Goal: Obtain resource: Download file/media

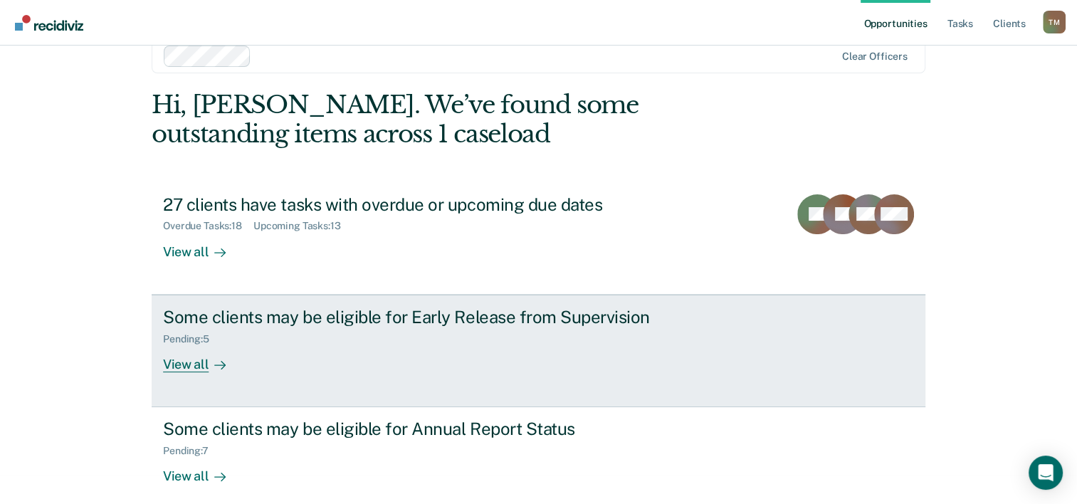
scroll to position [43, 0]
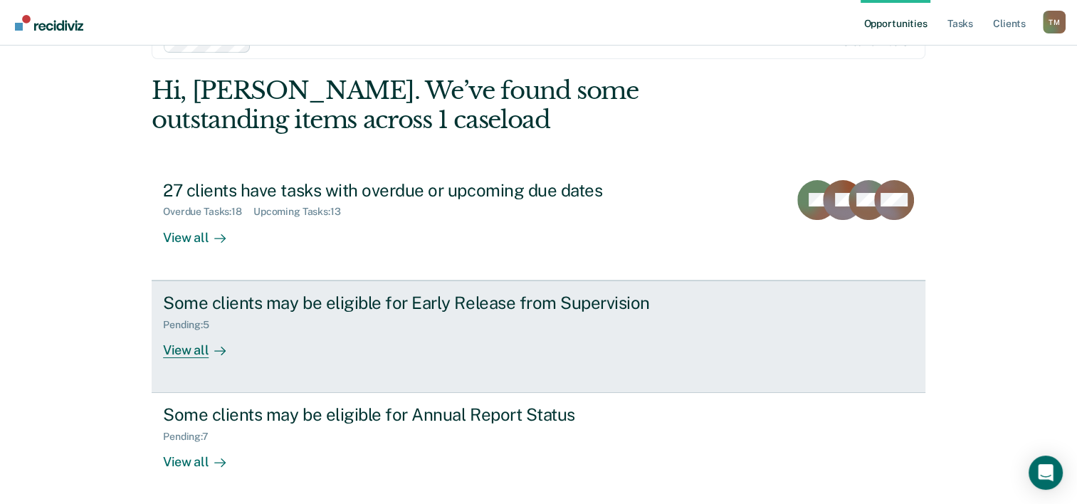
click at [250, 321] on div "Pending : 5" at bounding box center [413, 322] width 500 height 18
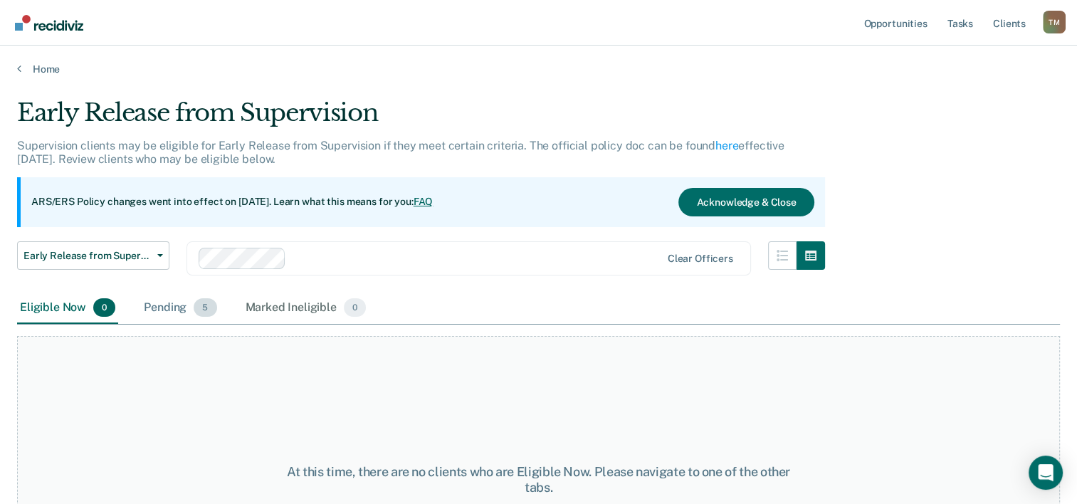
click at [164, 307] on div "Pending 5" at bounding box center [180, 307] width 78 height 31
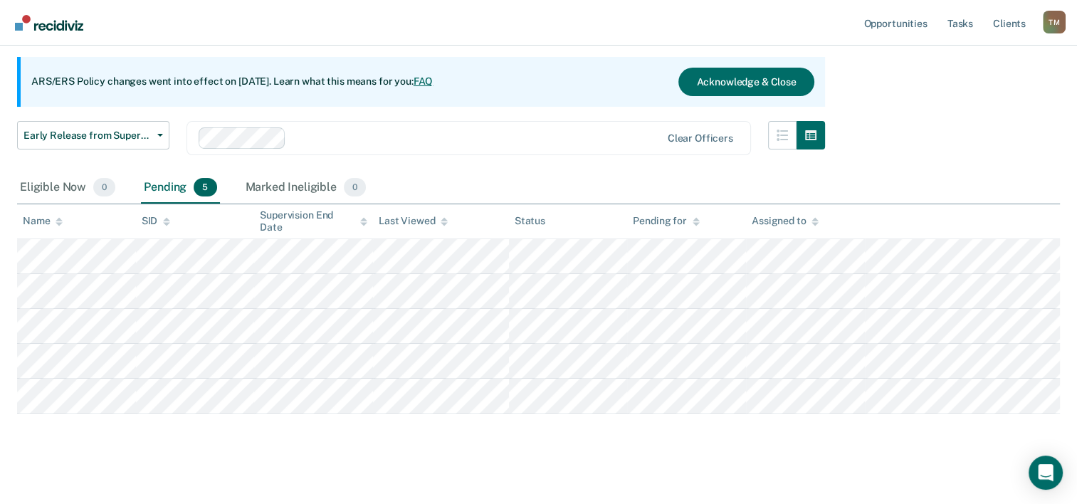
scroll to position [131, 0]
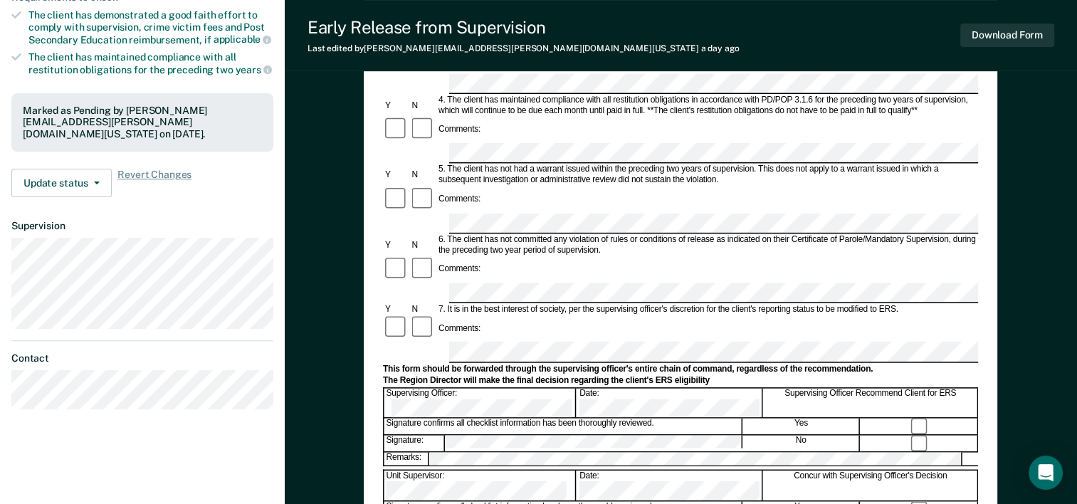
scroll to position [213, 0]
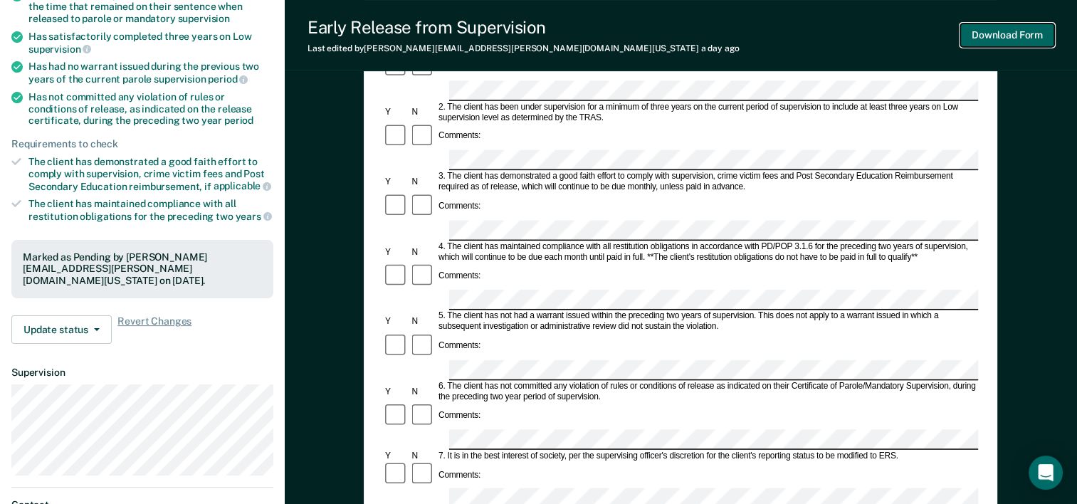
click at [1003, 33] on button "Download Form" at bounding box center [1007, 34] width 94 height 23
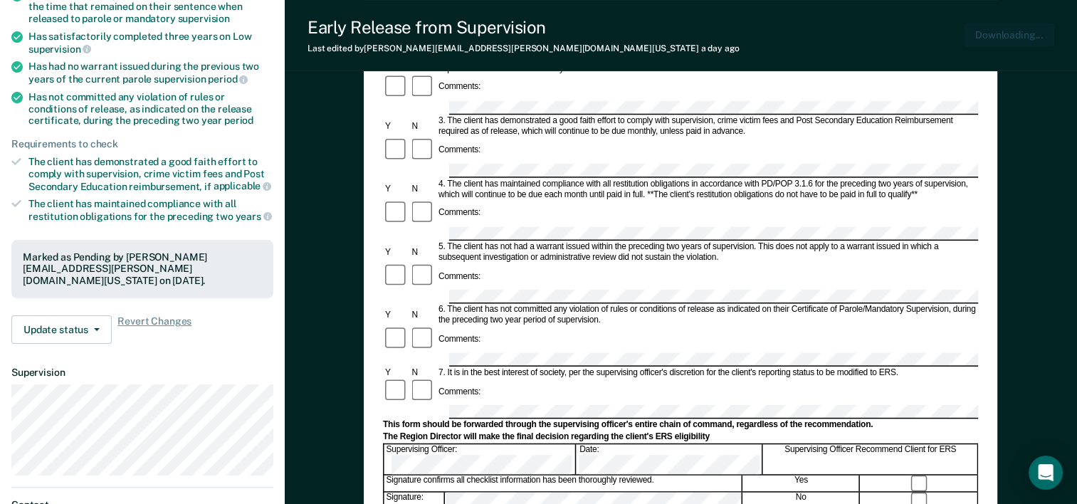
scroll to position [0, 0]
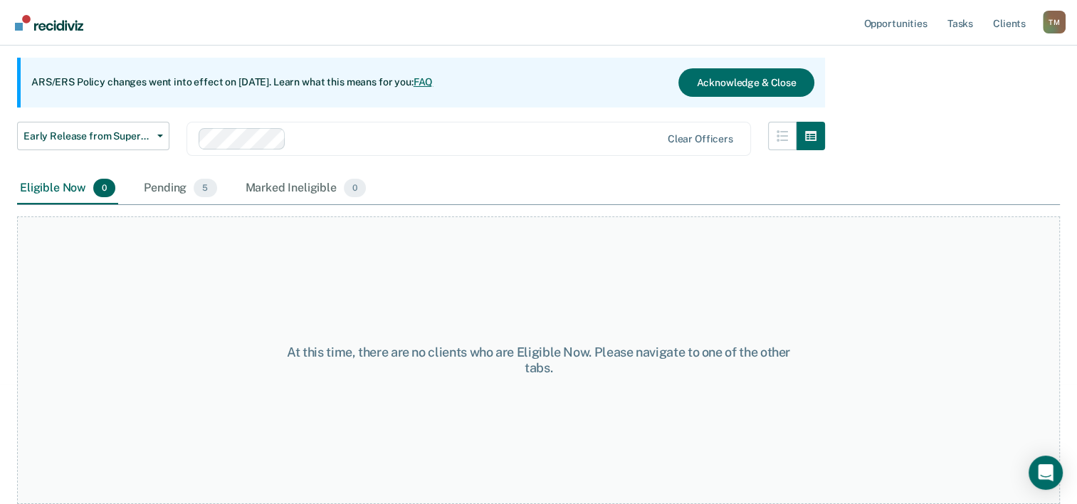
scroll to position [118, 0]
click at [70, 191] on div "Eligible Now 0" at bounding box center [67, 189] width 101 height 31
click at [176, 191] on div "Pending 5" at bounding box center [180, 189] width 78 height 31
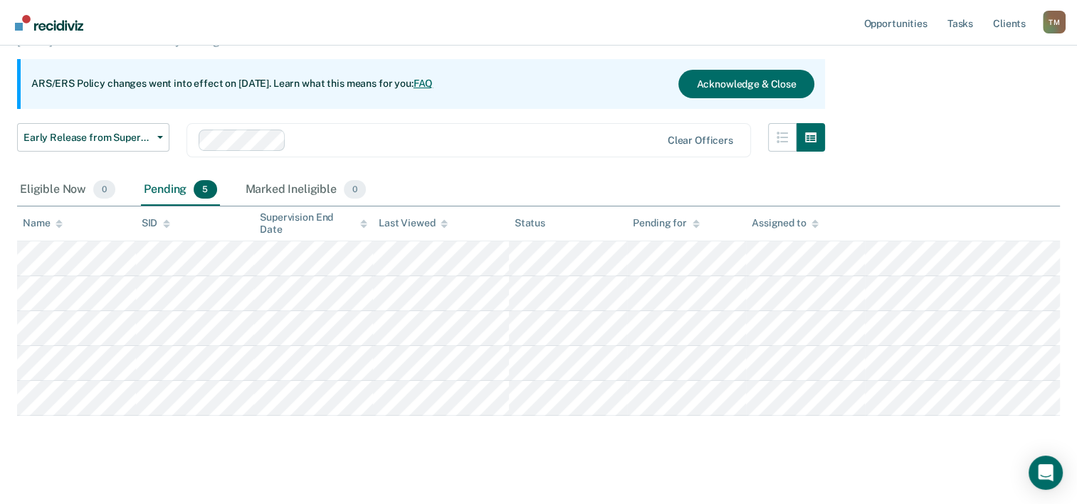
scroll to position [43, 0]
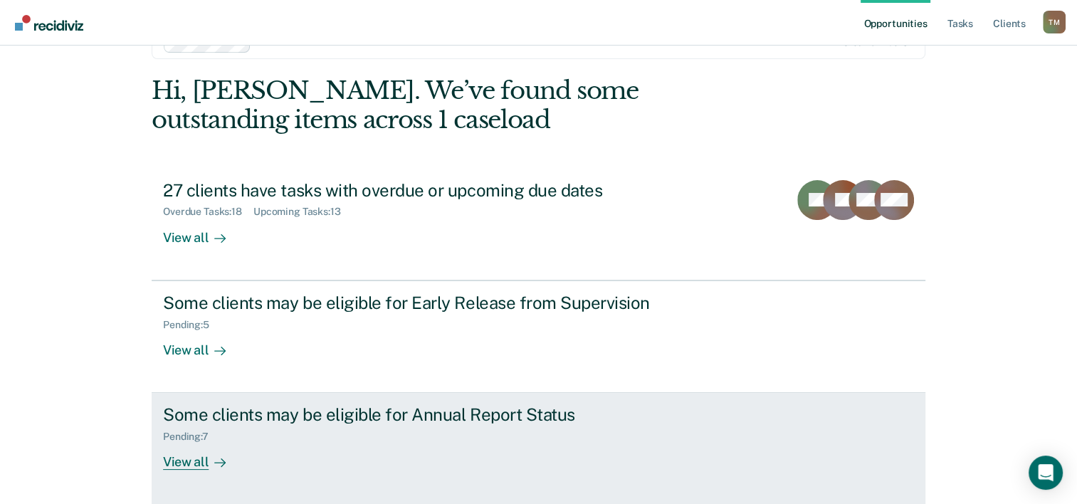
click at [291, 440] on div "Pending : 7" at bounding box center [413, 434] width 500 height 18
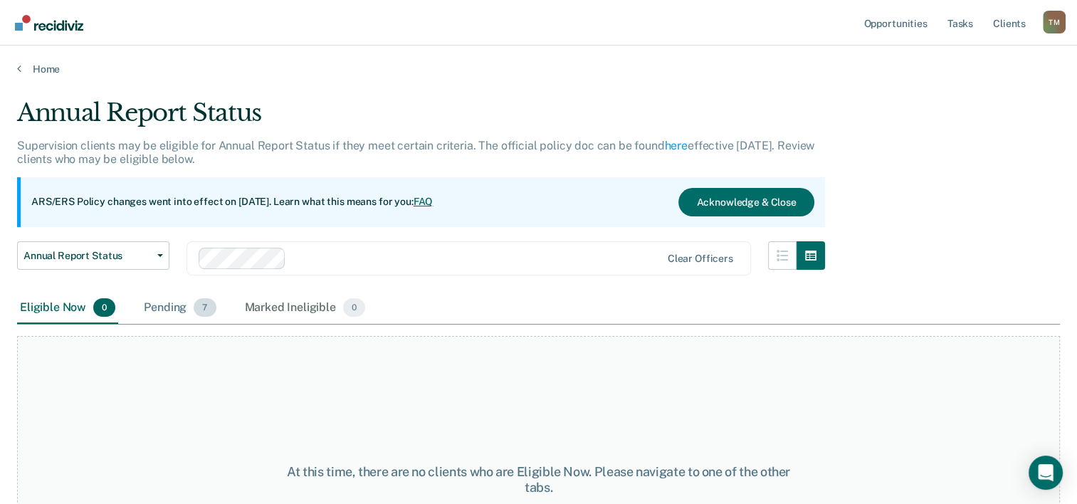
click at [191, 307] on div "Pending 7" at bounding box center [180, 307] width 78 height 31
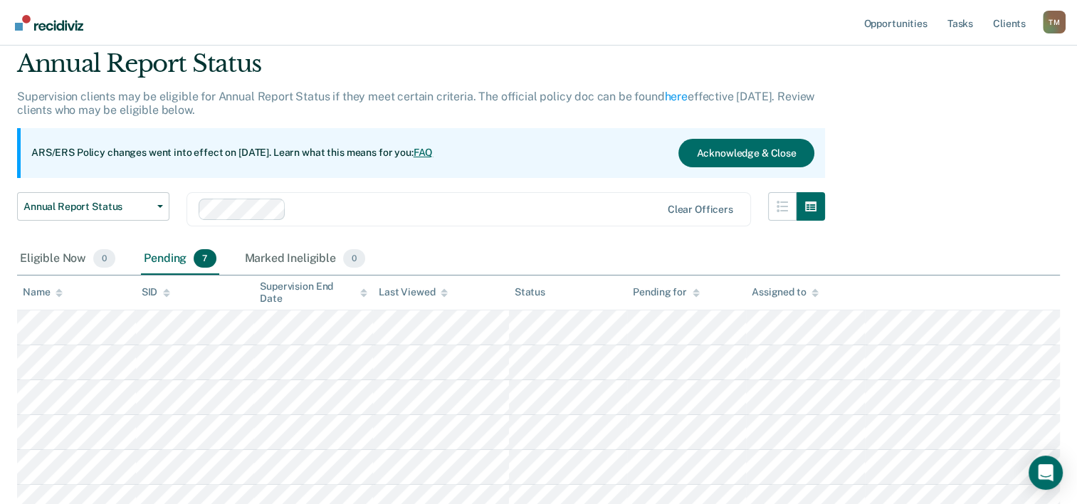
scroll to position [142, 0]
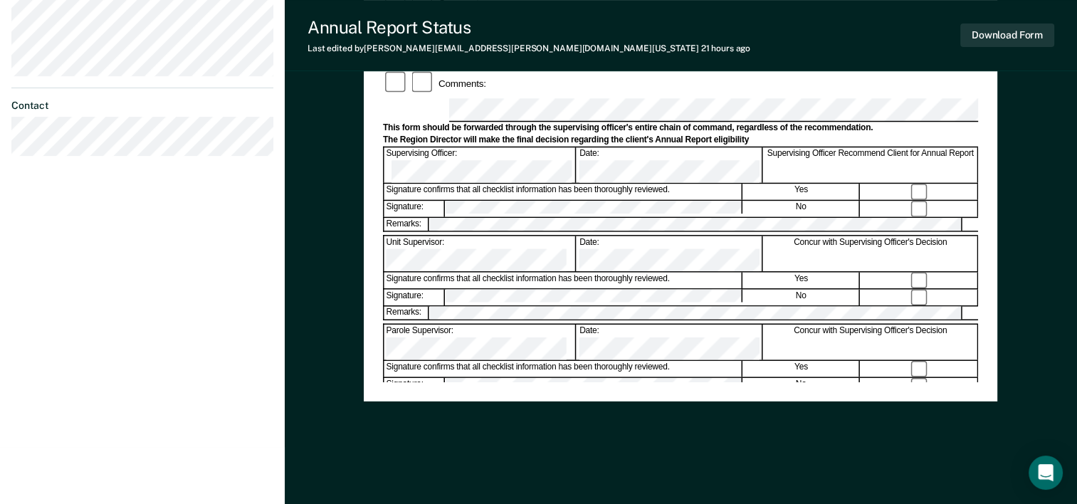
scroll to position [550, 0]
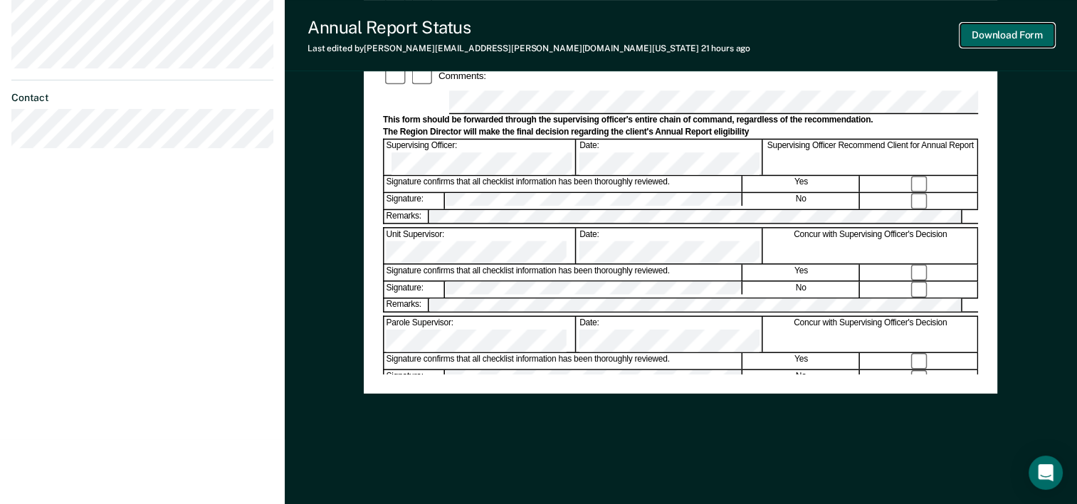
click at [1026, 34] on button "Download Form" at bounding box center [1007, 34] width 94 height 23
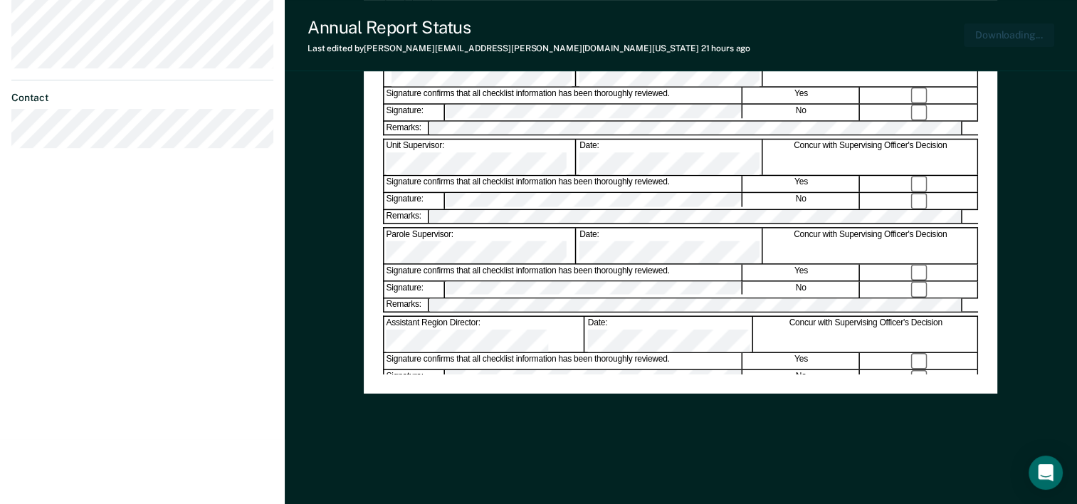
scroll to position [0, 0]
